Goal: Task Accomplishment & Management: Complete application form

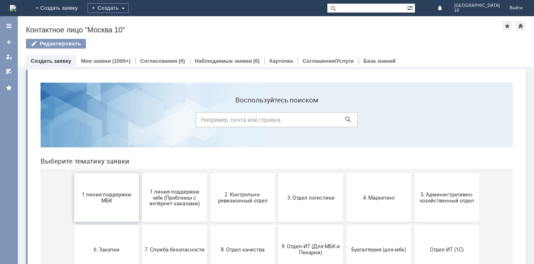
click at [113, 201] on span "1 линия поддержки МБК" at bounding box center [107, 198] width 60 height 12
click at [225, 204] on button "2. Контрольно-ревизионный отдел" at bounding box center [242, 197] width 65 height 49
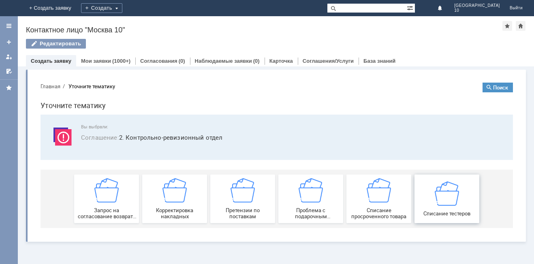
click at [456, 207] on div "Списание тестеров" at bounding box center [447, 198] width 60 height 35
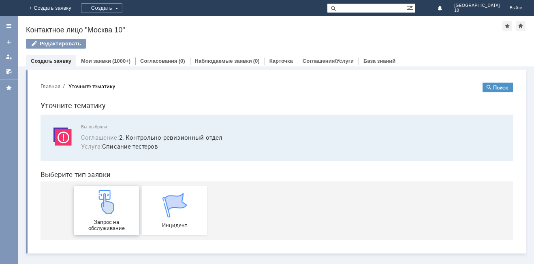
click at [118, 214] on img at bounding box center [106, 202] width 24 height 24
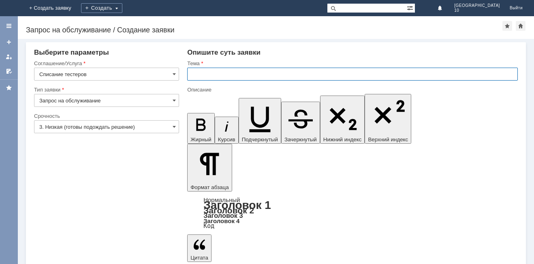
click at [197, 73] on input "text" at bounding box center [352, 74] width 331 height 13
type input "С"
type input "[PERSON_NAME]"
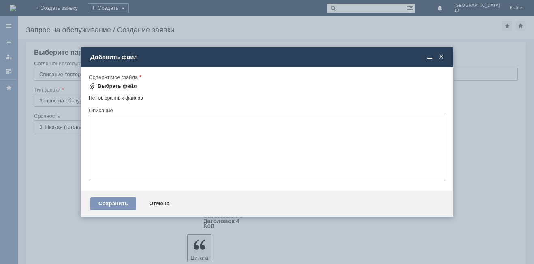
click at [126, 85] on div "Выбрать файл" at bounding box center [117, 86] width 39 height 6
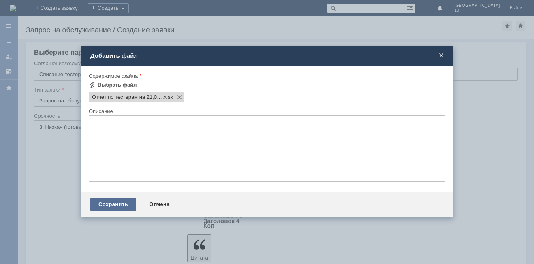
click at [113, 203] on div "Сохранить" at bounding box center [113, 204] width 46 height 13
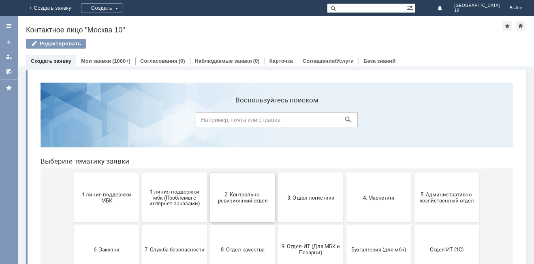
click at [224, 201] on span "2. Контрольно-ревизионный отдел" at bounding box center [243, 198] width 60 height 12
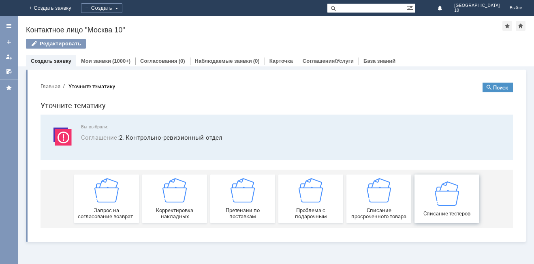
click at [453, 200] on img at bounding box center [447, 193] width 24 height 24
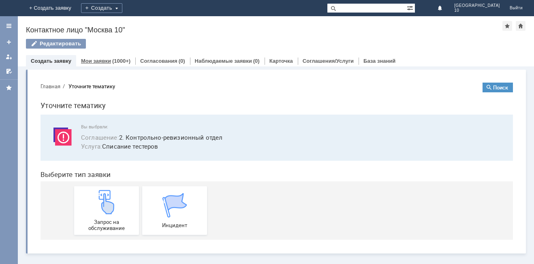
click at [120, 62] on div "(1000+)" at bounding box center [121, 61] width 18 height 6
